Goal: Find specific page/section: Find specific page/section

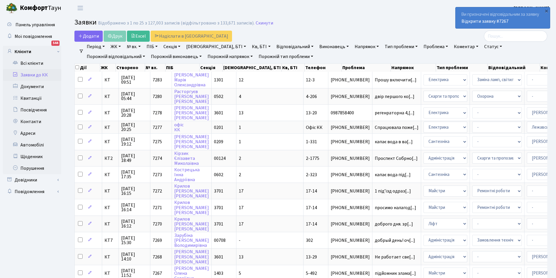
select select "25"
click at [250, 46] on link "Кв, БТІ" at bounding box center [261, 47] width 23 height 10
click at [250, 56] on input "text" at bounding box center [267, 58] width 34 height 11
click at [115, 46] on link "ЖК" at bounding box center [115, 47] width 15 height 10
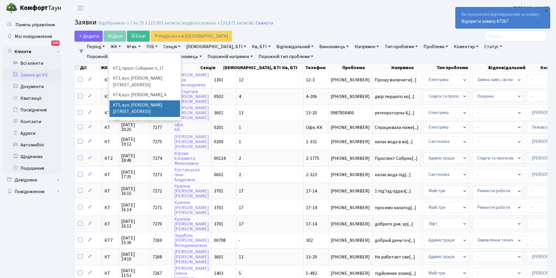
scroll to position [12, 0]
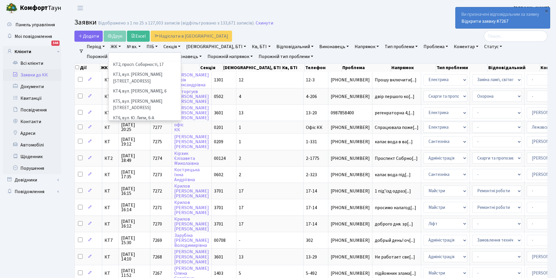
click at [148, 123] on li "КТ7, вул. [PERSON_NAME][STREET_ADDRESS]" at bounding box center [145, 131] width 71 height 17
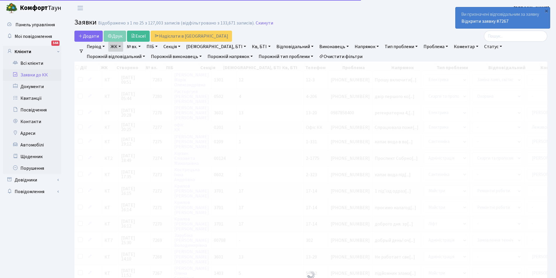
click at [250, 46] on link "Кв, БТІ" at bounding box center [261, 47] width 23 height 10
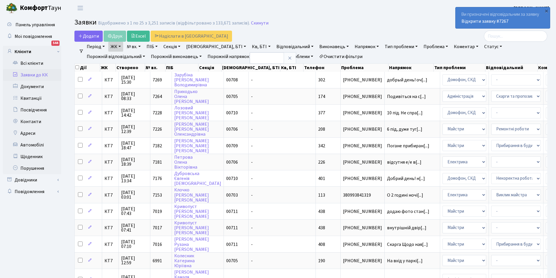
click at [250, 49] on link "Кв, БТІ" at bounding box center [261, 47] width 23 height 10
click at [250, 45] on link "Кв, БТІ" at bounding box center [261, 47] width 23 height 10
click at [250, 60] on input "text" at bounding box center [267, 58] width 34 height 11
type input "436"
